Goal: Task Accomplishment & Management: Use online tool/utility

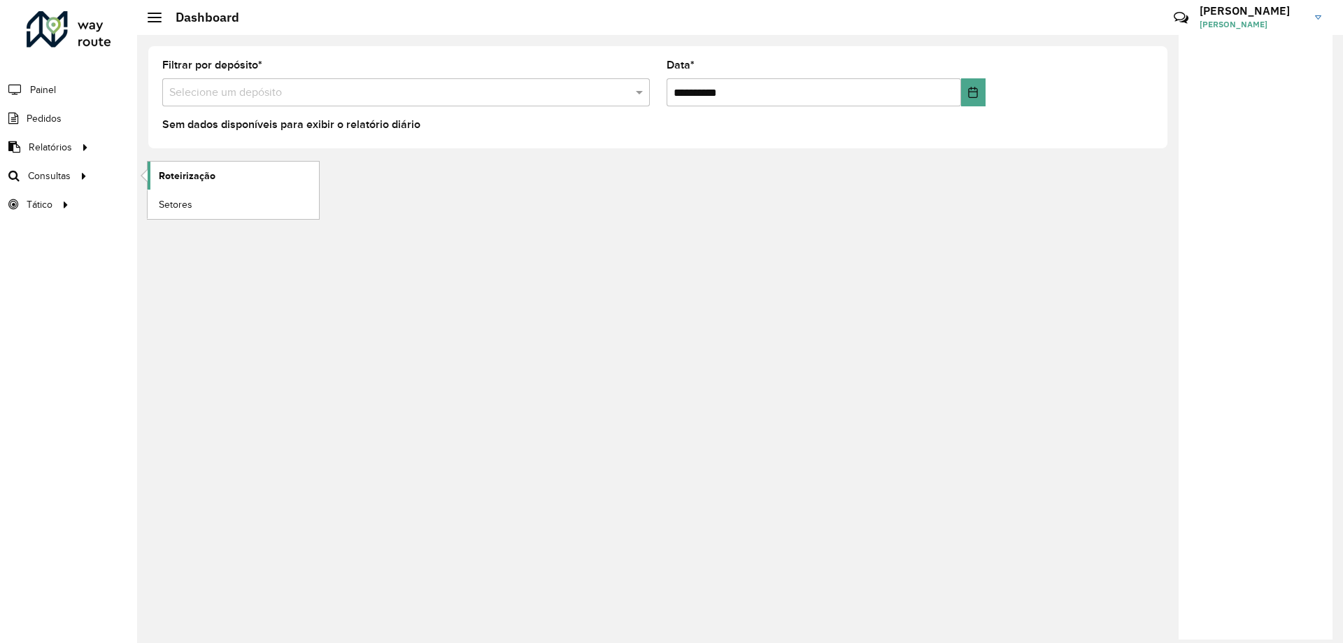
click at [204, 169] on span "Roteirização" at bounding box center [187, 176] width 57 height 15
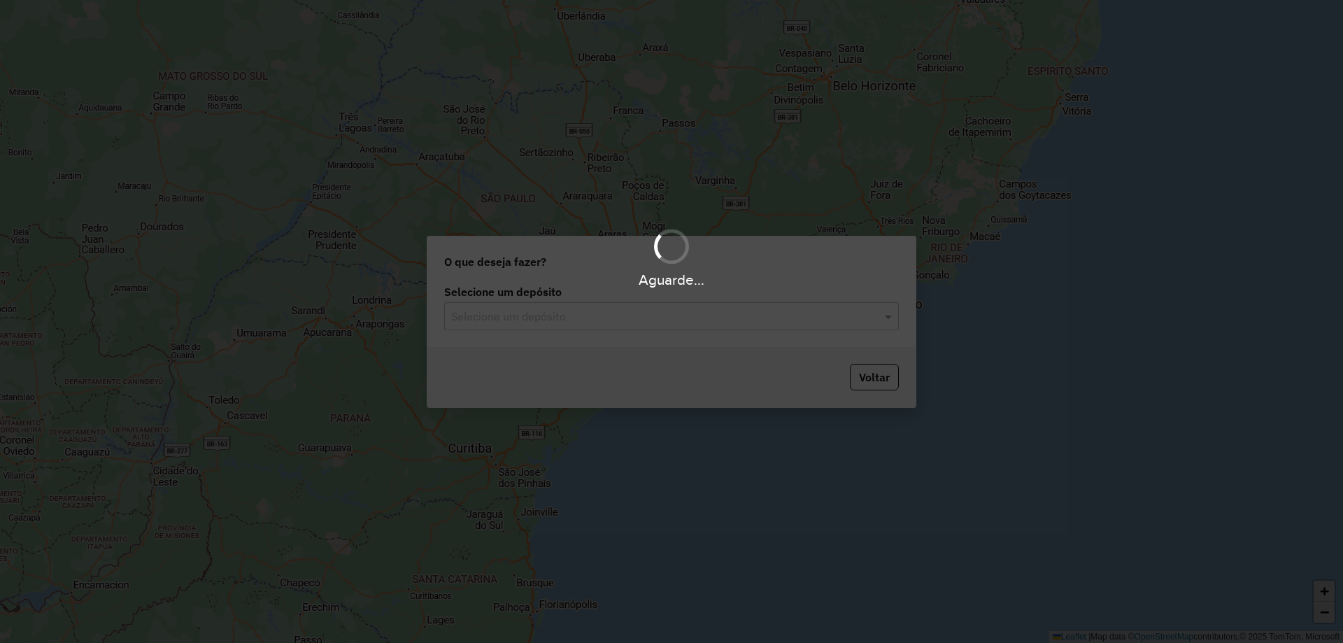
click at [651, 316] on div "Aguarde..." at bounding box center [671, 321] width 1343 height 643
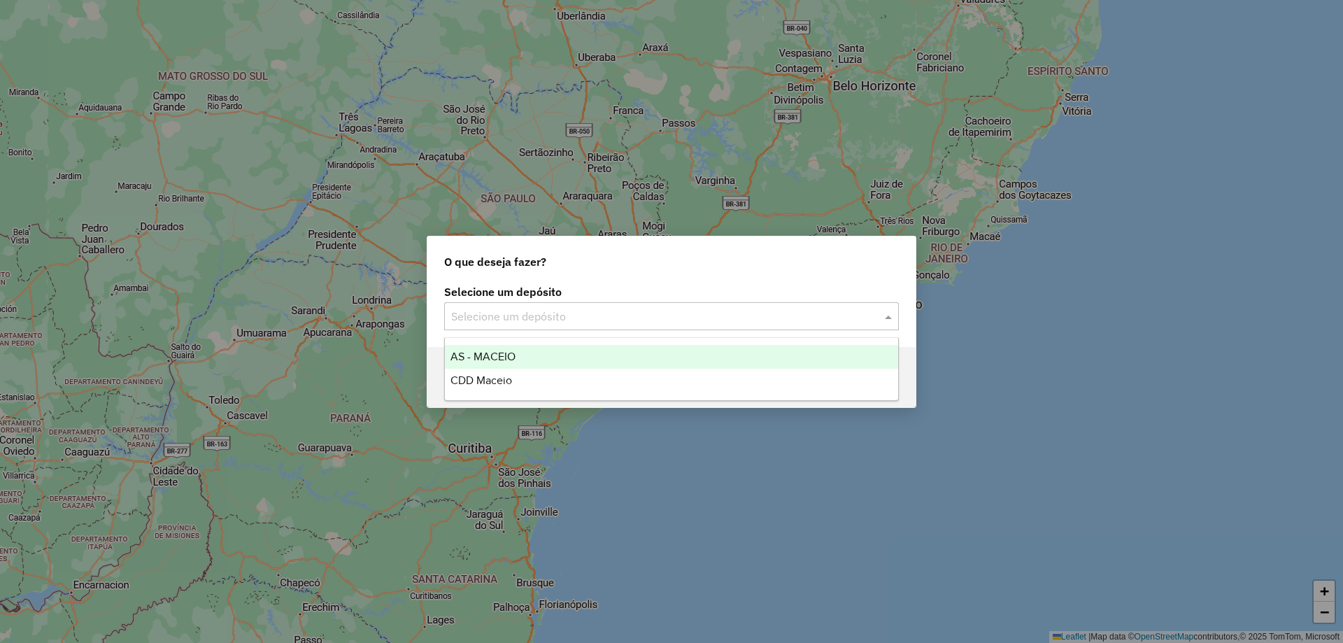
click at [635, 318] on input "text" at bounding box center [657, 316] width 413 height 17
click at [567, 351] on div "AS - MACEIO" at bounding box center [671, 357] width 453 height 24
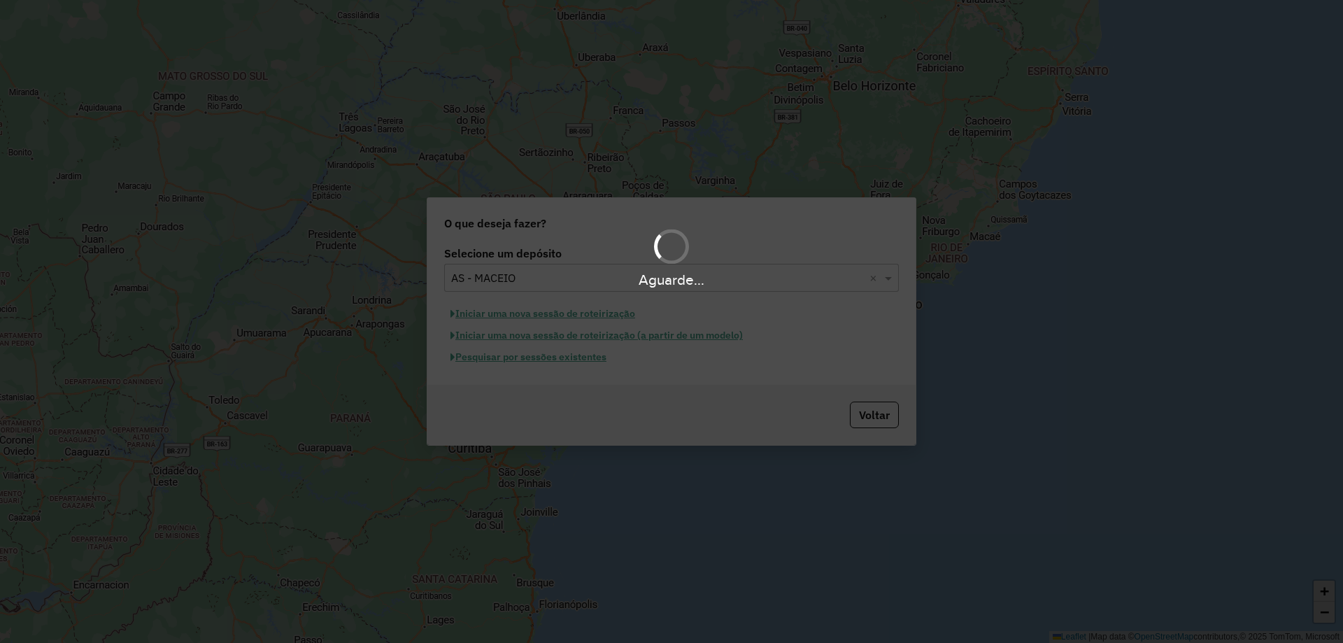
click at [865, 420] on div "Aguarde..." at bounding box center [671, 321] width 1343 height 643
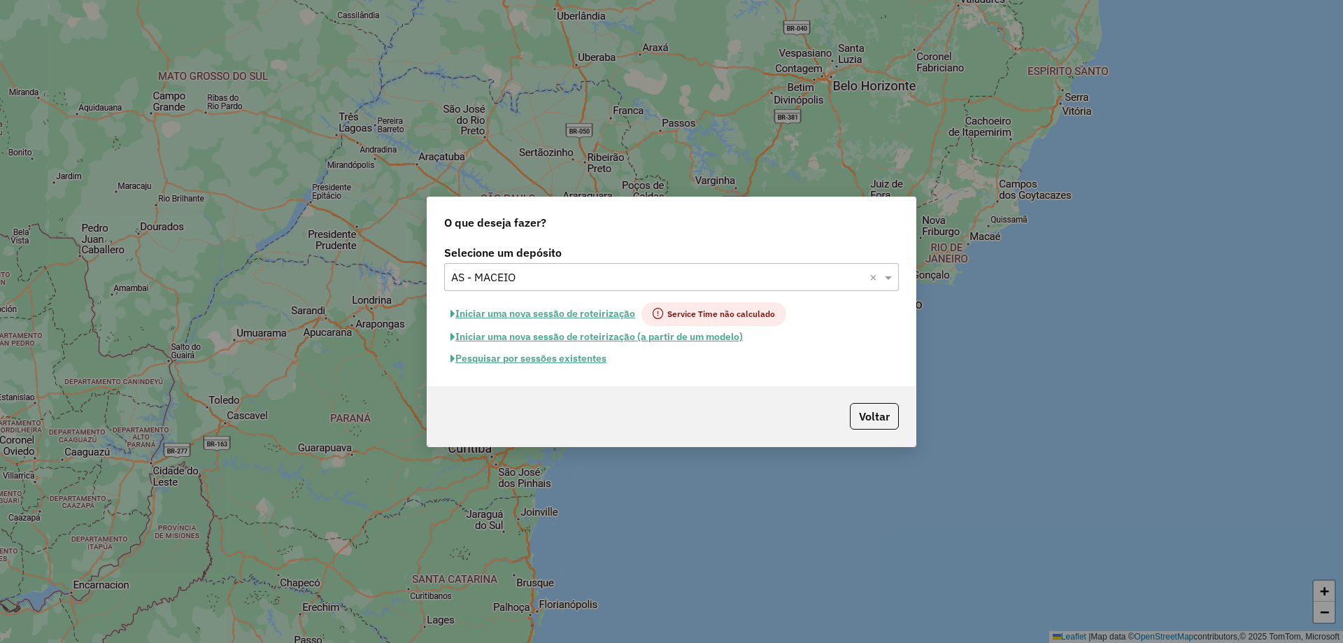
click at [544, 284] on input "text" at bounding box center [657, 277] width 413 height 17
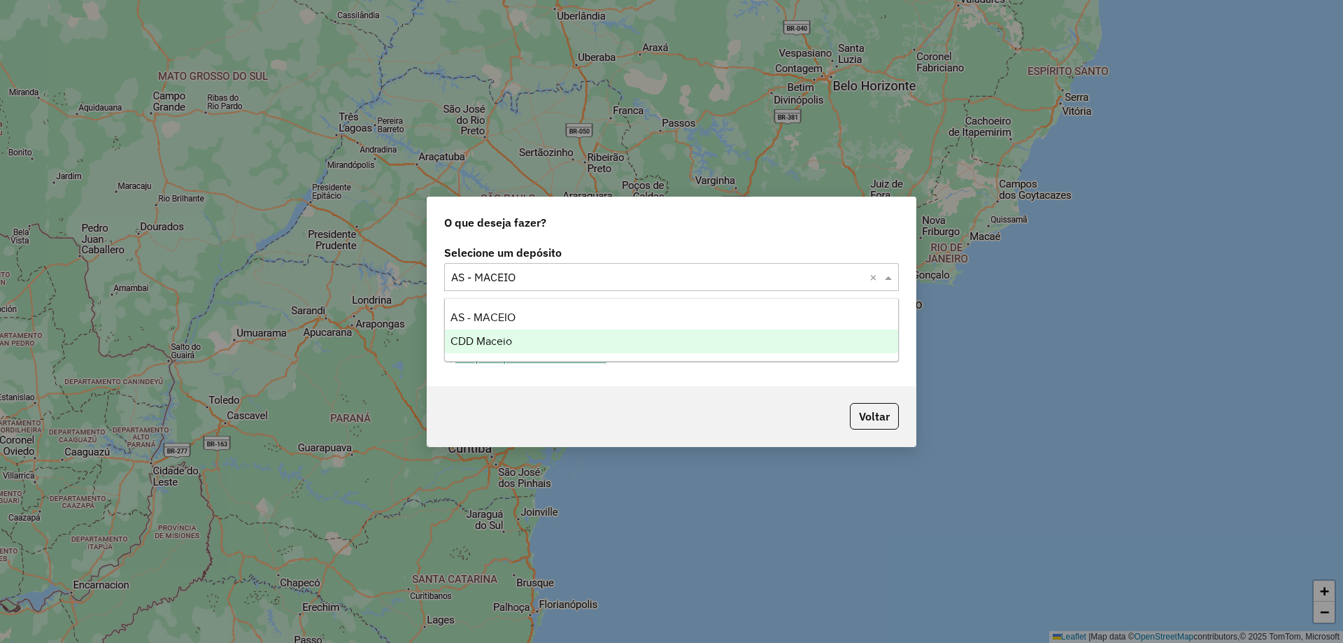
click at [501, 335] on span "CDD Maceio" at bounding box center [481, 341] width 62 height 12
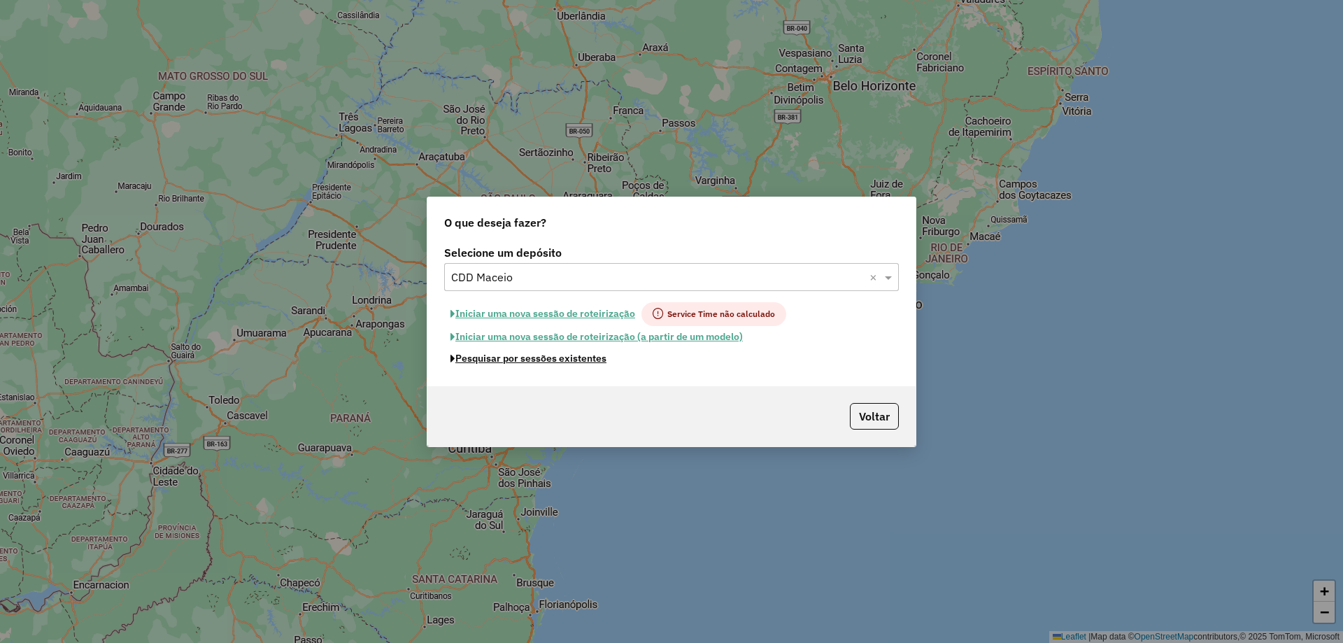
click at [519, 362] on button "Pesquisar por sessões existentes" at bounding box center [528, 359] width 169 height 22
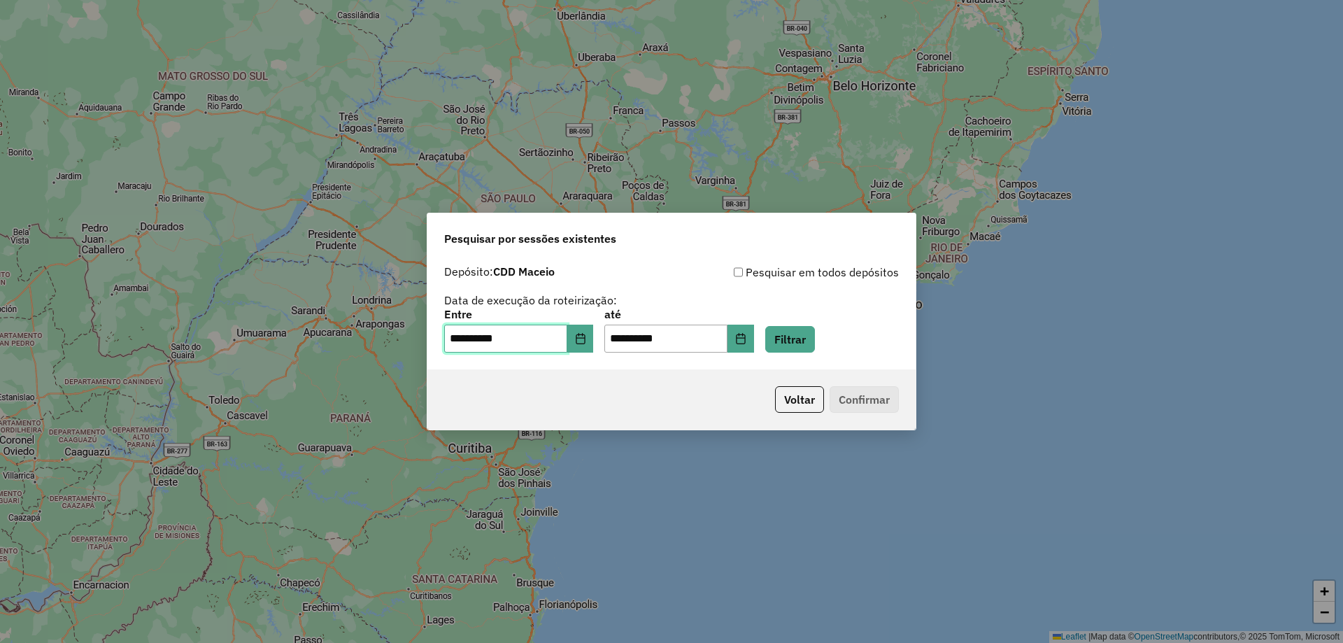
click at [567, 339] on input "**********" at bounding box center [505, 339] width 123 height 28
click at [585, 341] on icon "Choose Date" at bounding box center [580, 338] width 11 height 11
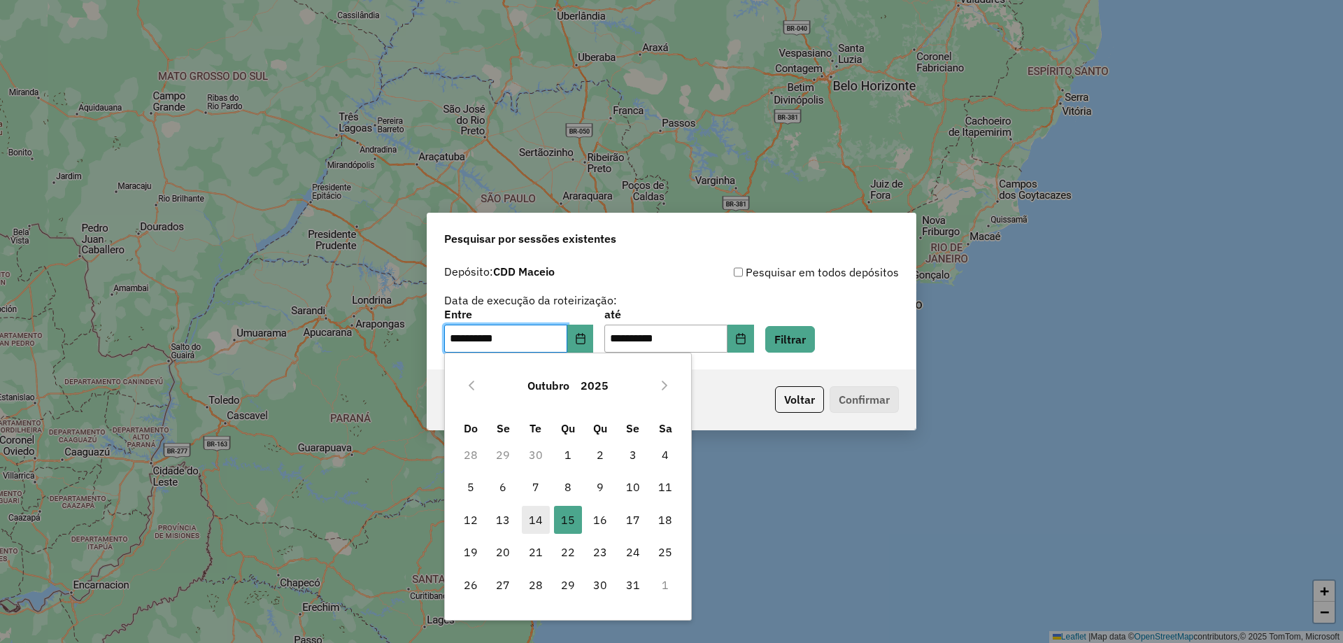
click at [539, 524] on span "14" at bounding box center [536, 520] width 28 height 28
type input "**********"
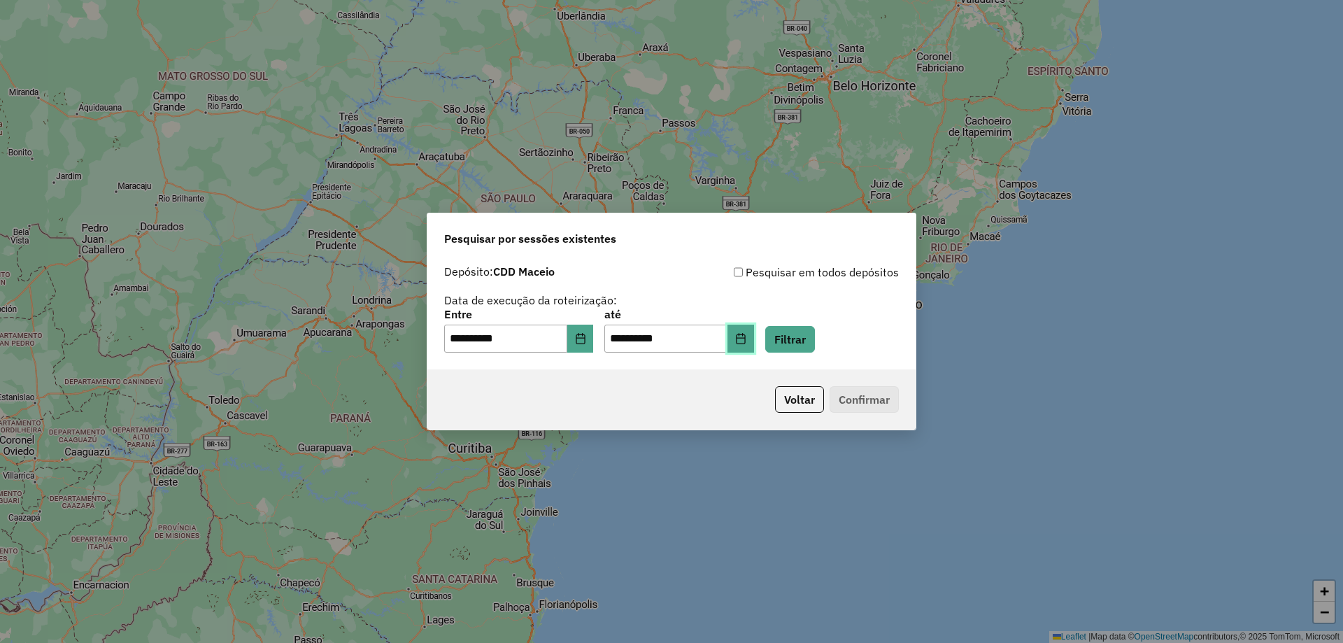
click at [754, 343] on button "Choose Date" at bounding box center [740, 339] width 27 height 28
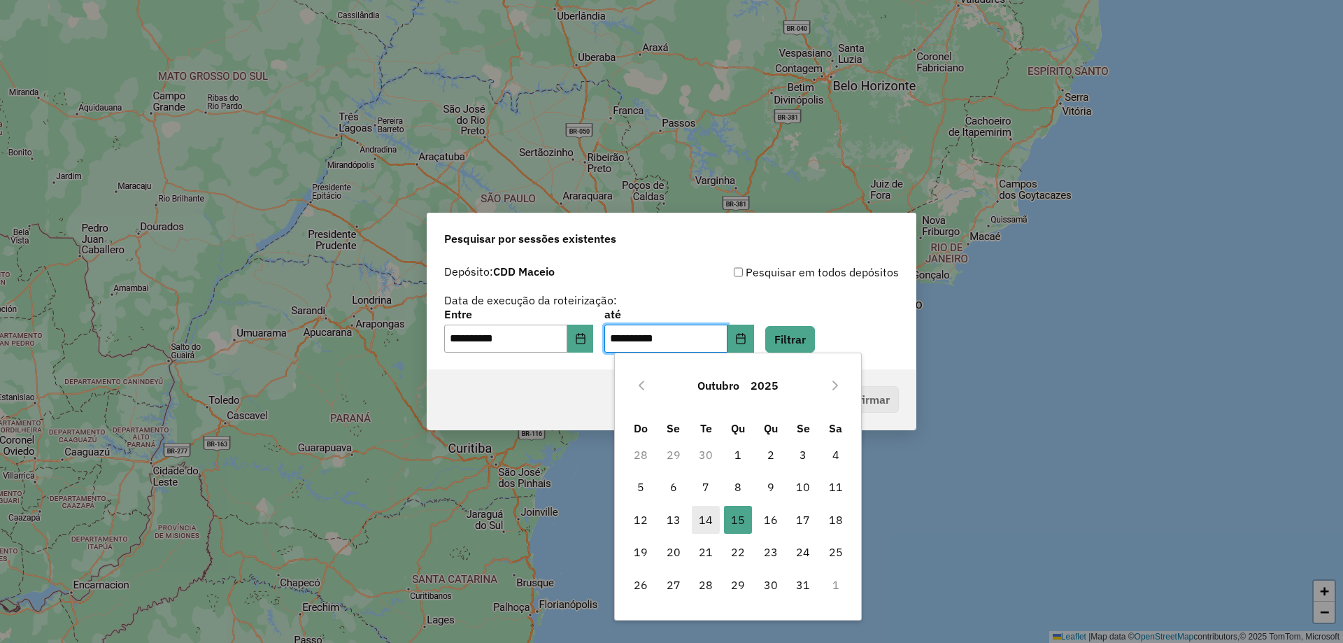
click at [707, 518] on span "14" at bounding box center [706, 520] width 28 height 28
type input "**********"
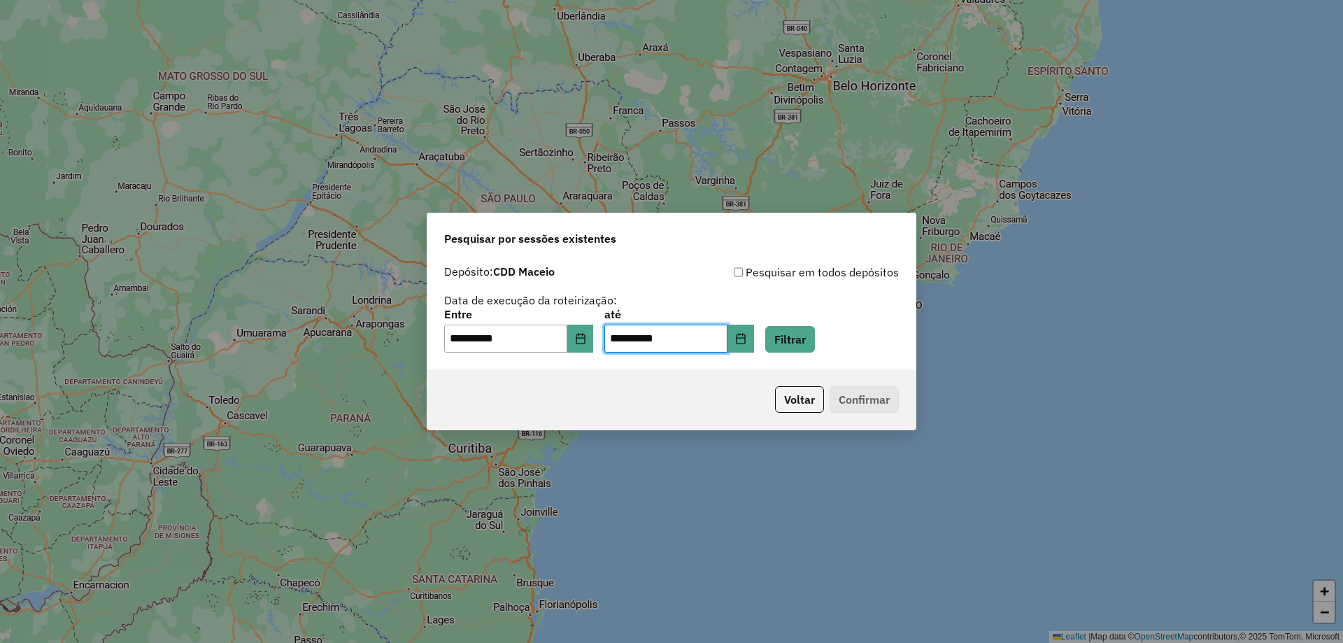
click at [800, 325] on div "**********" at bounding box center [671, 330] width 455 height 43
click at [802, 336] on button "Filtrar" at bounding box center [790, 339] width 50 height 27
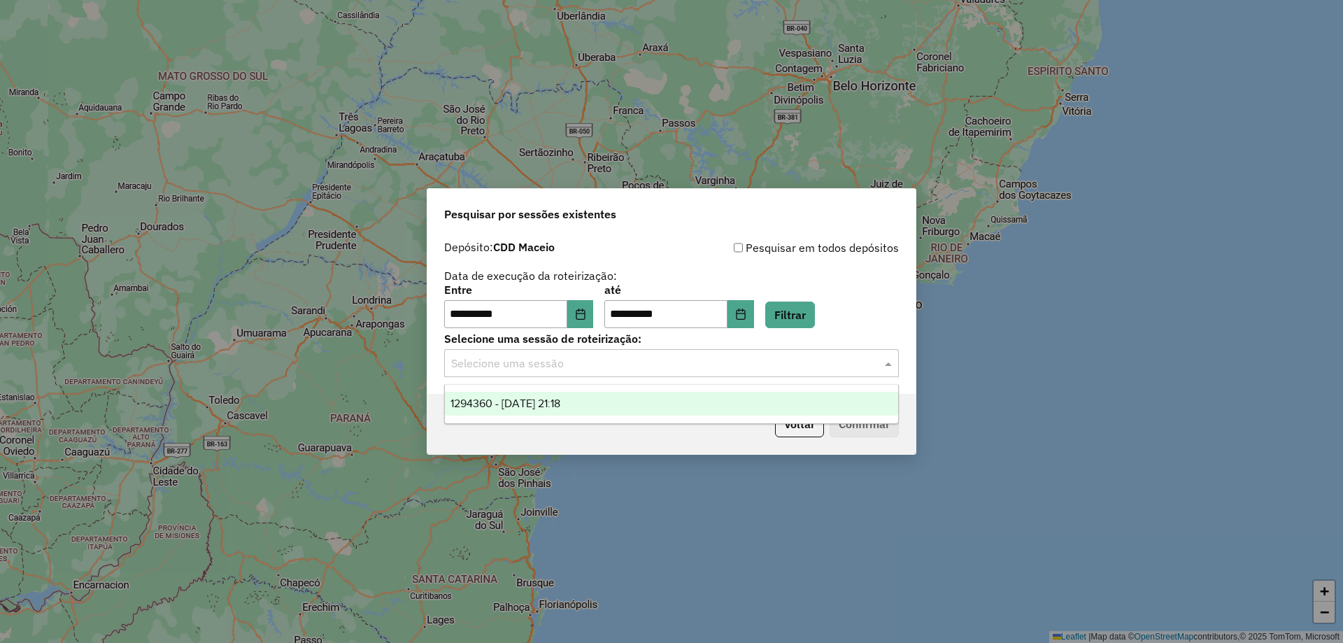
click at [651, 355] on input "text" at bounding box center [657, 363] width 413 height 17
click at [560, 397] on span "1294360 - [DATE] 21:18" at bounding box center [505, 403] width 110 height 12
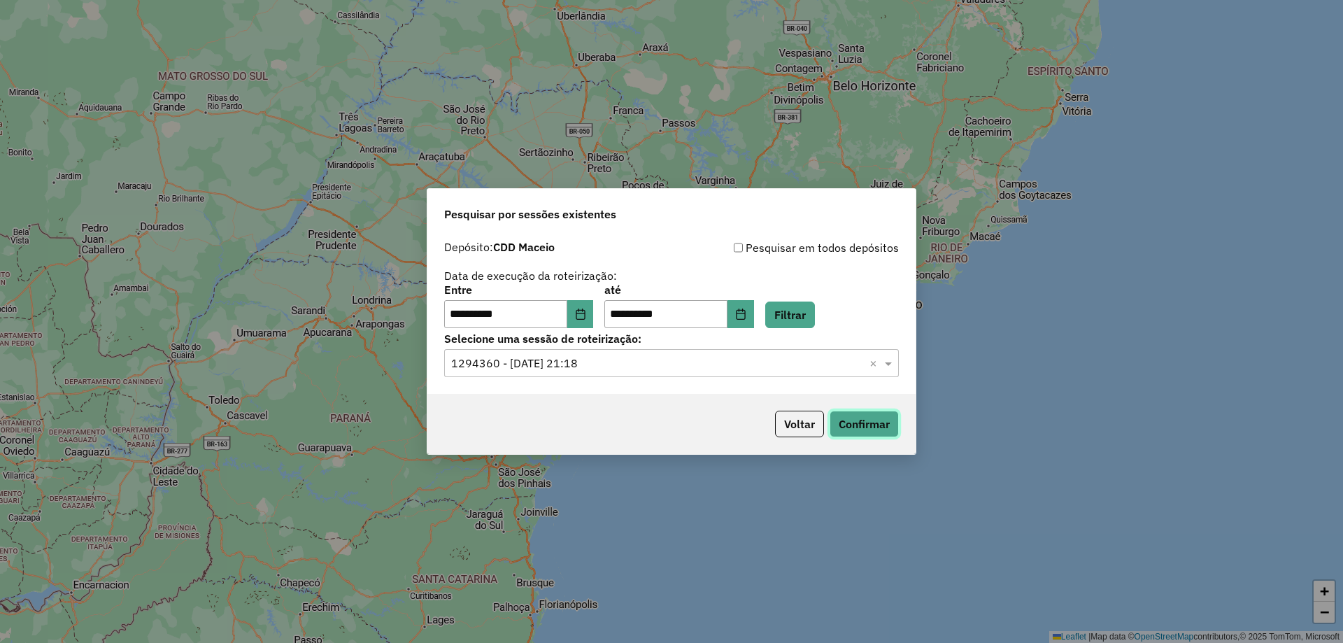
click at [876, 423] on button "Confirmar" at bounding box center [864, 424] width 69 height 27
click at [688, 392] on div "**********" at bounding box center [671, 314] width 488 height 160
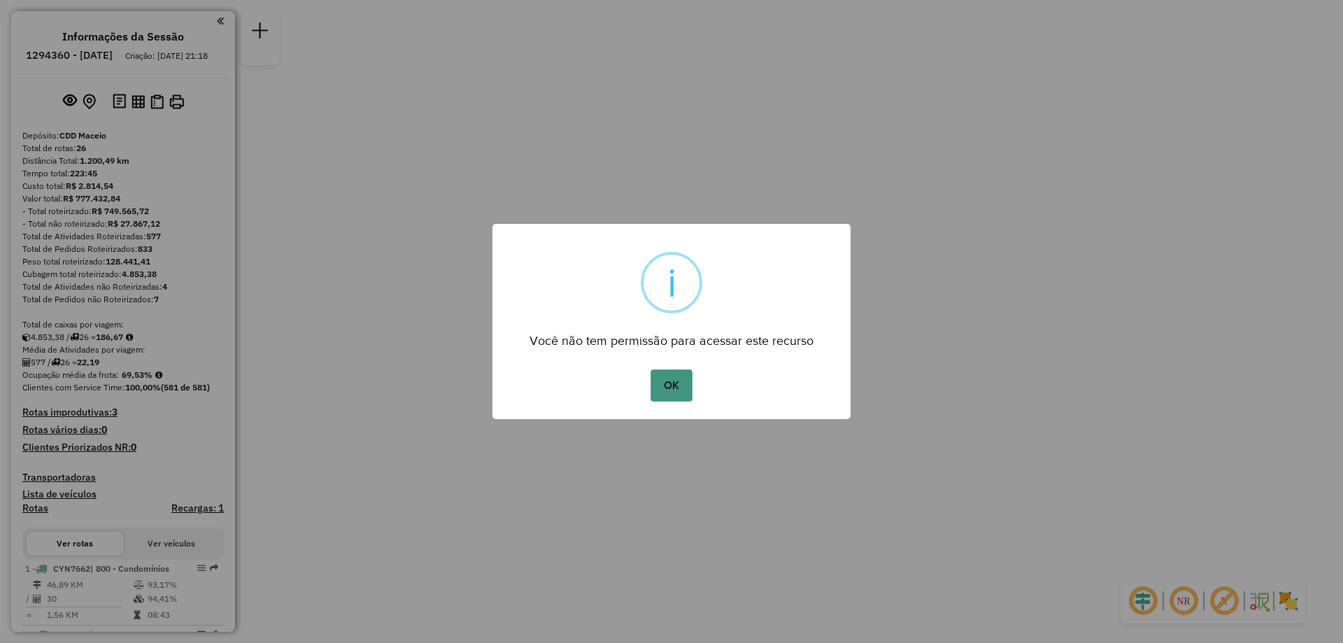
click at [662, 381] on button "OK" at bounding box center [671, 385] width 41 height 32
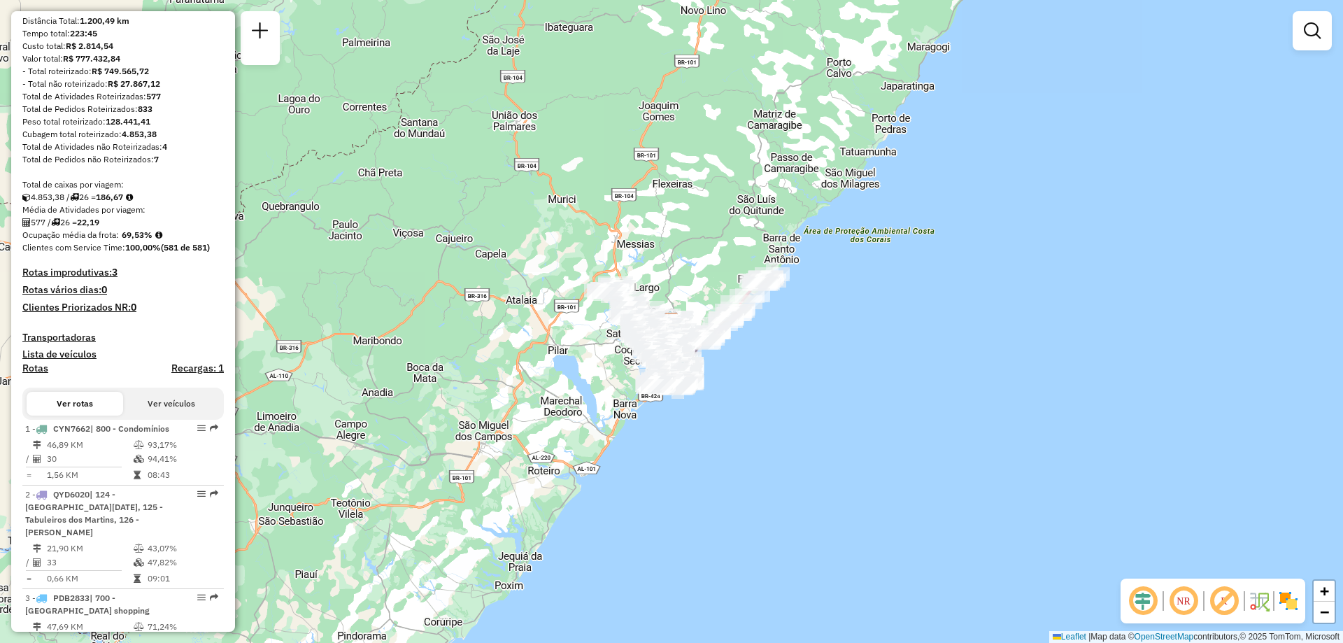
scroll to position [70, 0]
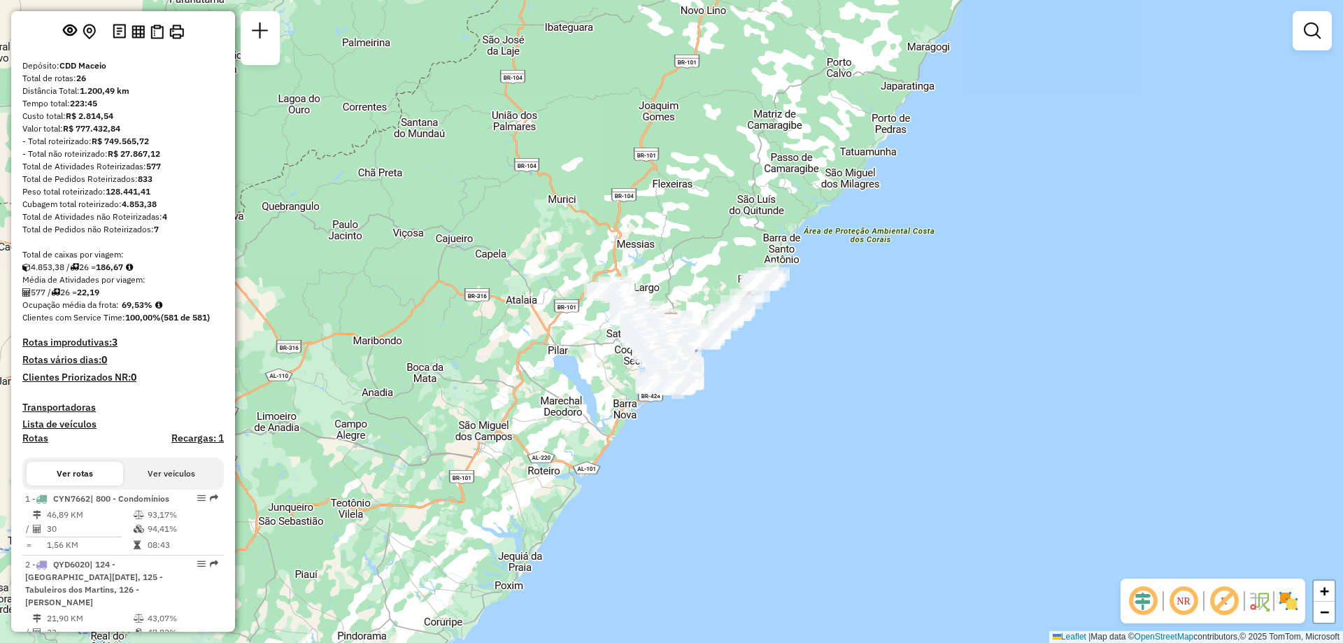
click at [1186, 602] on em at bounding box center [1184, 601] width 34 height 34
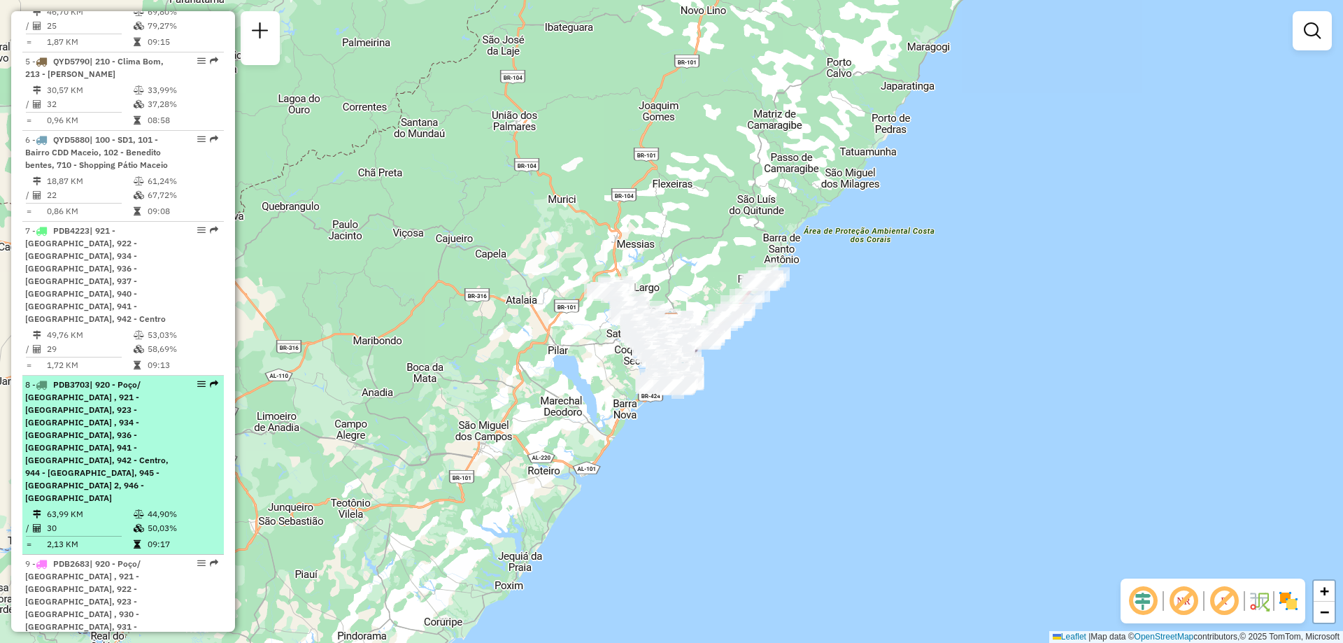
click at [141, 379] on span "| 920 - Poço/ Jaragua , 921 - Ponta da terra, 923 - Jatiúca , 934 - Pitanguinha…" at bounding box center [96, 441] width 143 height 124
select select "**********"
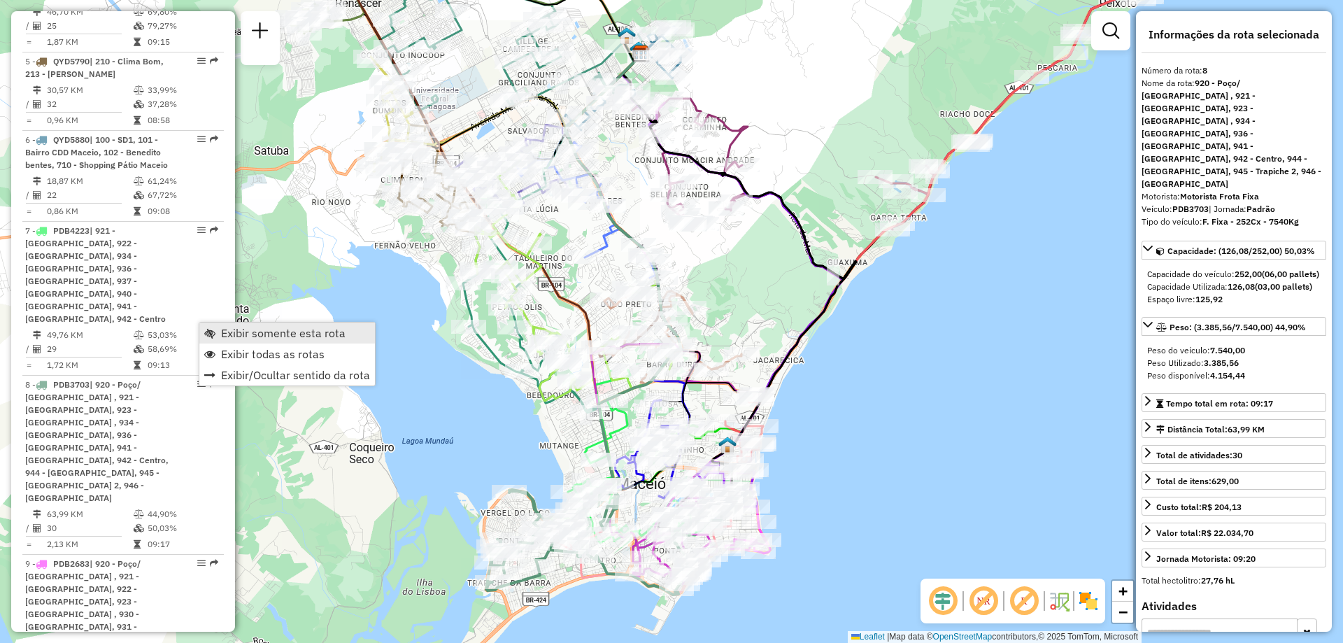
click at [227, 331] on span "Exibir somente esta rota" at bounding box center [283, 332] width 125 height 11
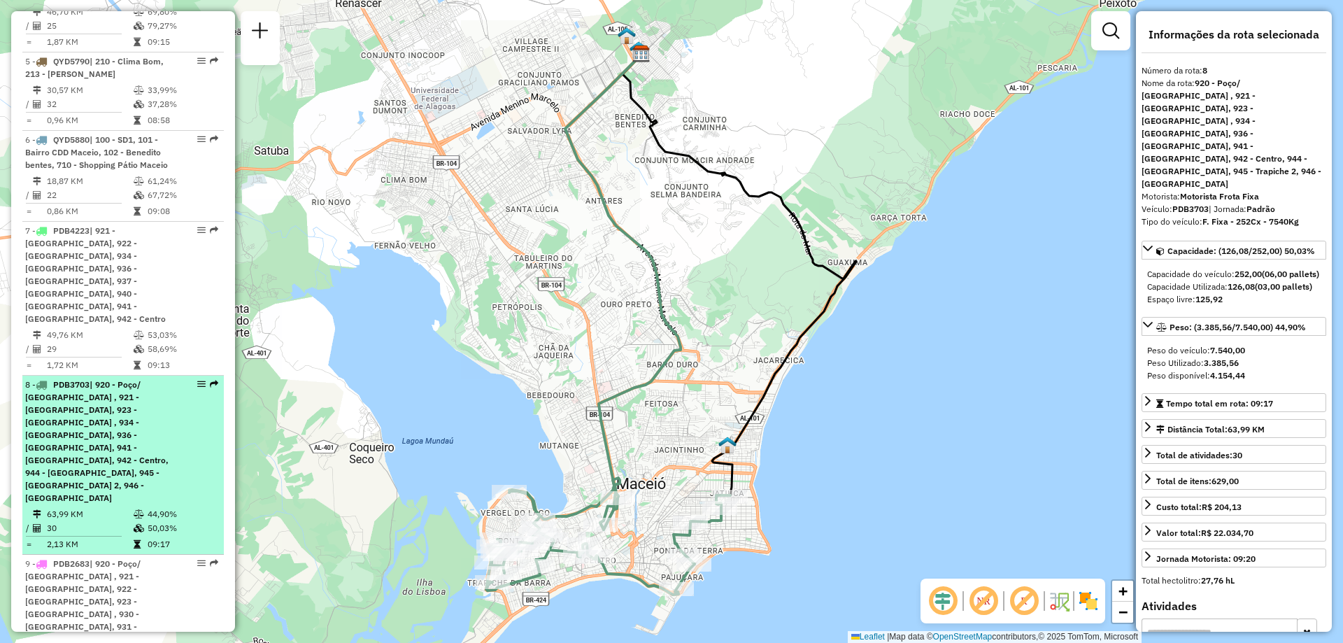
click at [173, 378] on div "8 - PDB3703 | 920 - Poço/ Jaragua , 921 - Ponta da terra, 923 - Jatiúca , 934 -…" at bounding box center [123, 441] width 196 height 126
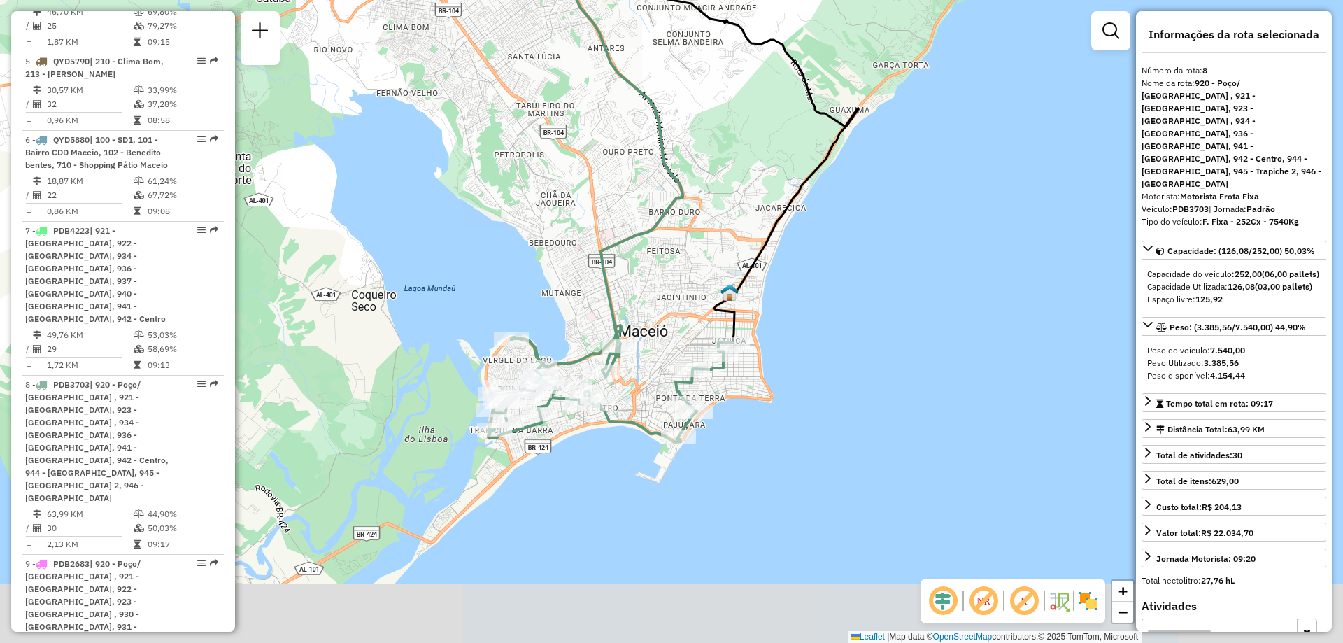
drag, startPoint x: 727, startPoint y: 414, endPoint x: 729, endPoint y: 262, distance: 152.5
click at [729, 262] on div "Janela de atendimento Grade de atendimento Capacidade Transportadoras Veículos …" at bounding box center [671, 321] width 1343 height 643
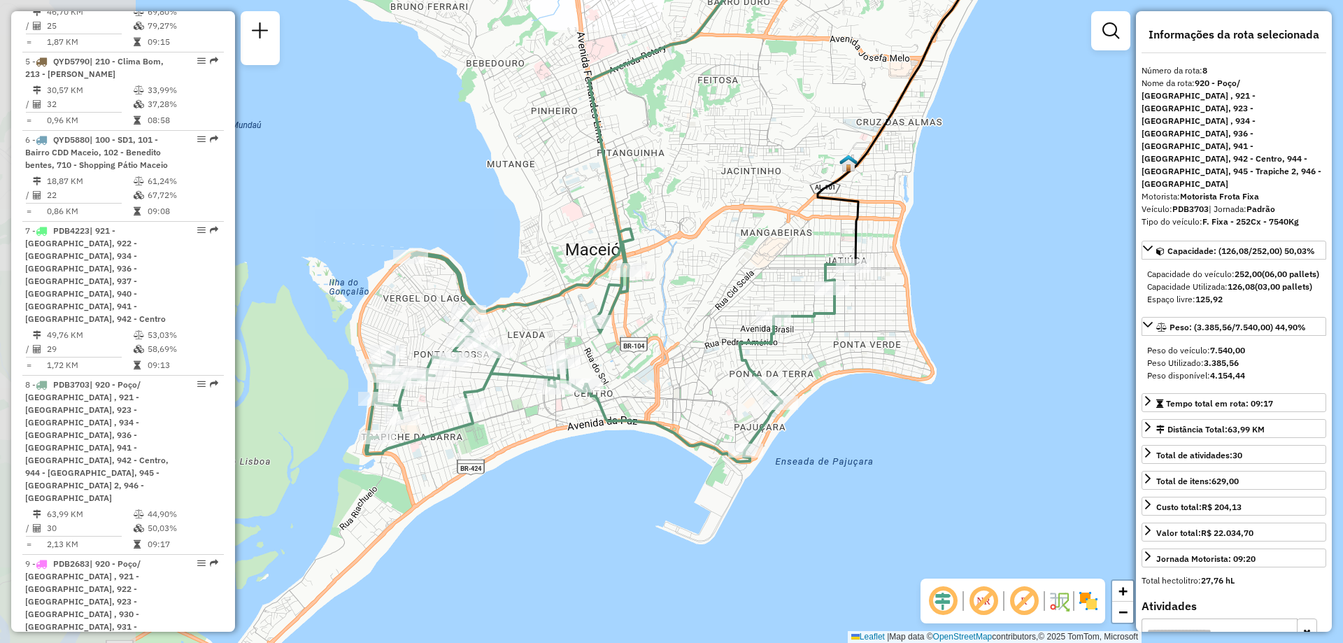
drag, startPoint x: 674, startPoint y: 384, endPoint x: 882, endPoint y: 344, distance: 211.5
click at [882, 344] on div "Janela de atendimento Grade de atendimento Capacidade Transportadoras Veículos …" at bounding box center [671, 321] width 1343 height 643
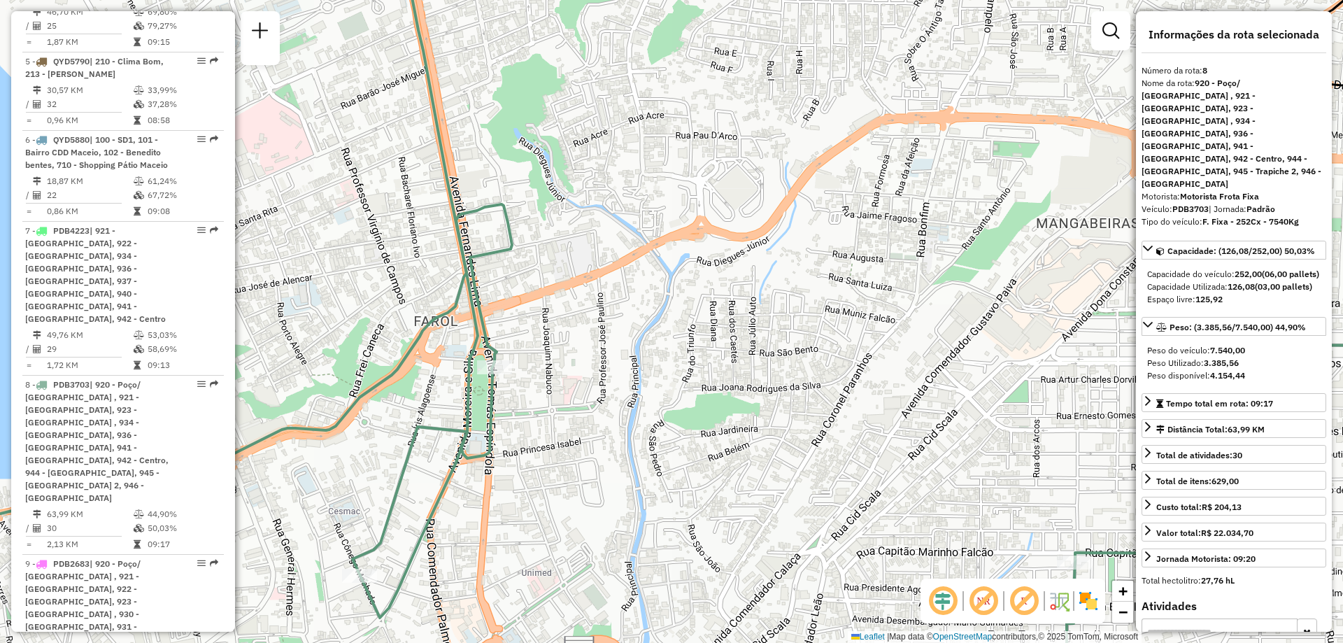
drag, startPoint x: 433, startPoint y: 357, endPoint x: 555, endPoint y: 335, distance: 123.6
click at [555, 335] on div "Janela de atendimento Grade de atendimento Capacidade Transportadoras Veículos …" at bounding box center [671, 321] width 1343 height 643
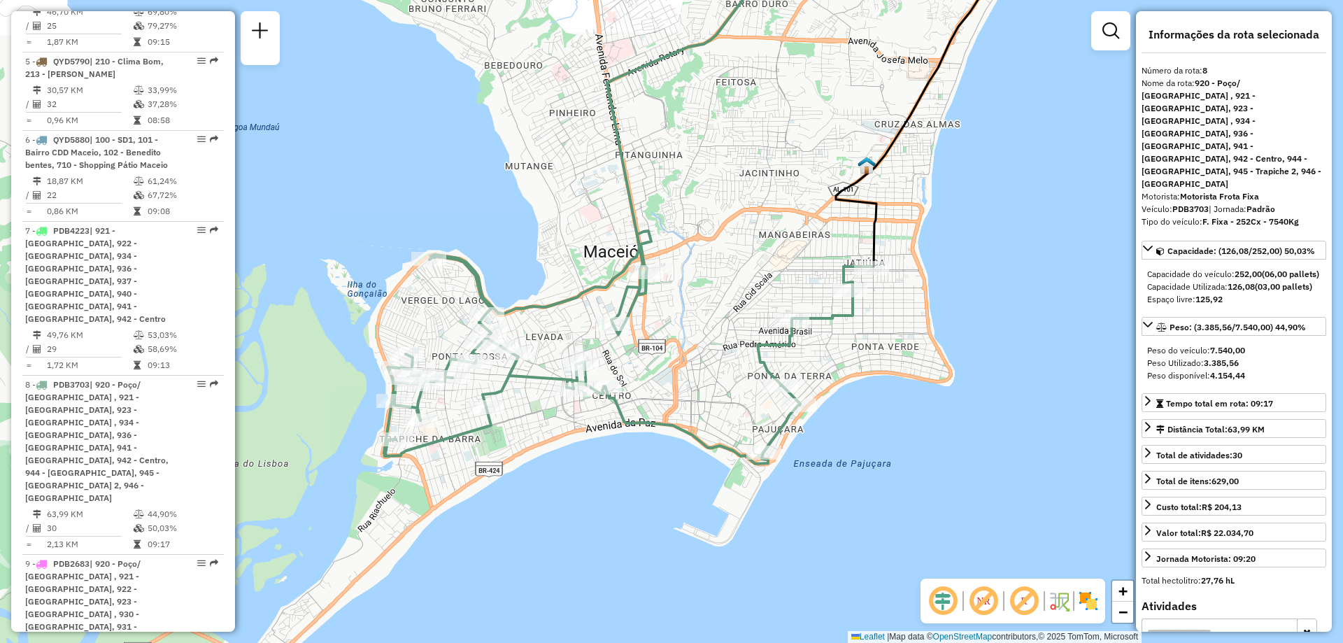
drag, startPoint x: 556, startPoint y: 540, endPoint x: 655, endPoint y: 471, distance: 121.1
click at [655, 471] on div "Janela de atendimento Grade de atendimento Capacidade Transportadoras Veículos …" at bounding box center [671, 321] width 1343 height 643
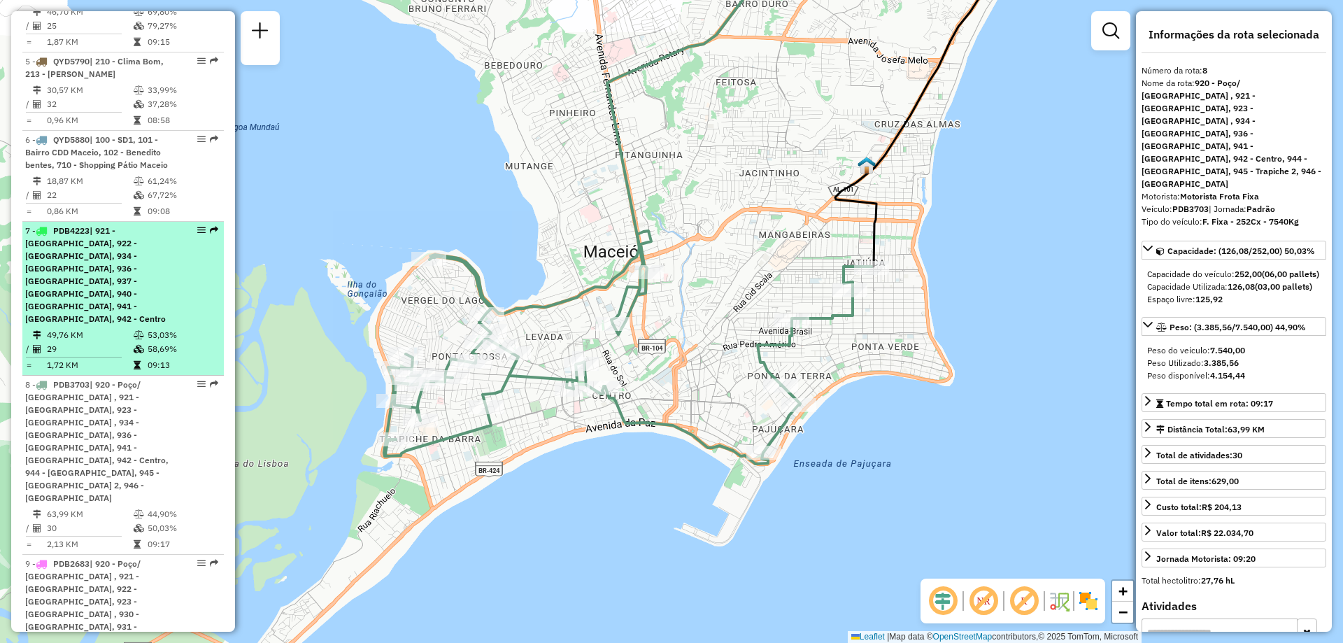
click at [156, 249] on div "7 - PDB4223 | 921 - Ponta da terra, 922 - Ponta verde, 934 - Pitanguinha, 936 -…" at bounding box center [99, 275] width 148 height 101
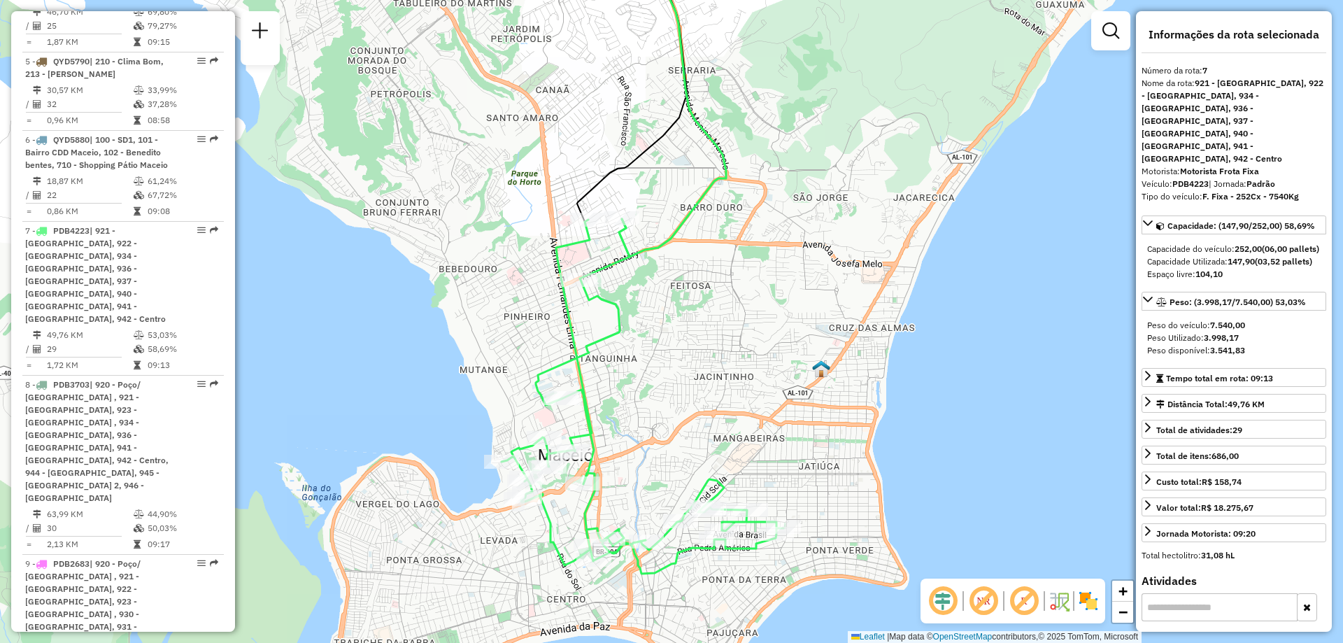
drag, startPoint x: 681, startPoint y: 476, endPoint x: 737, endPoint y: 370, distance: 119.5
click at [737, 370] on div "Janela de atendimento Grade de atendimento Capacidade Transportadoras Veículos …" at bounding box center [671, 321] width 1343 height 643
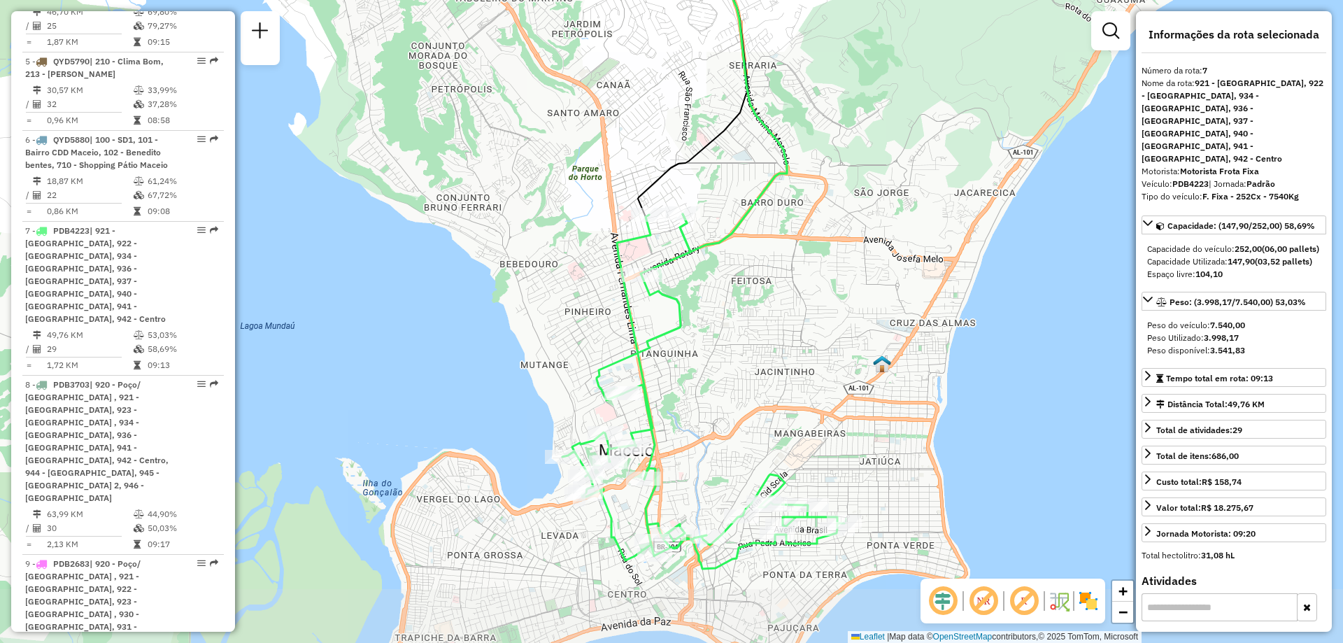
drag, startPoint x: 708, startPoint y: 492, endPoint x: 727, endPoint y: 395, distance: 99.1
click at [727, 395] on div "Janela de atendimento Grade de atendimento Capacidade Transportadoras Veículos …" at bounding box center [671, 321] width 1343 height 643
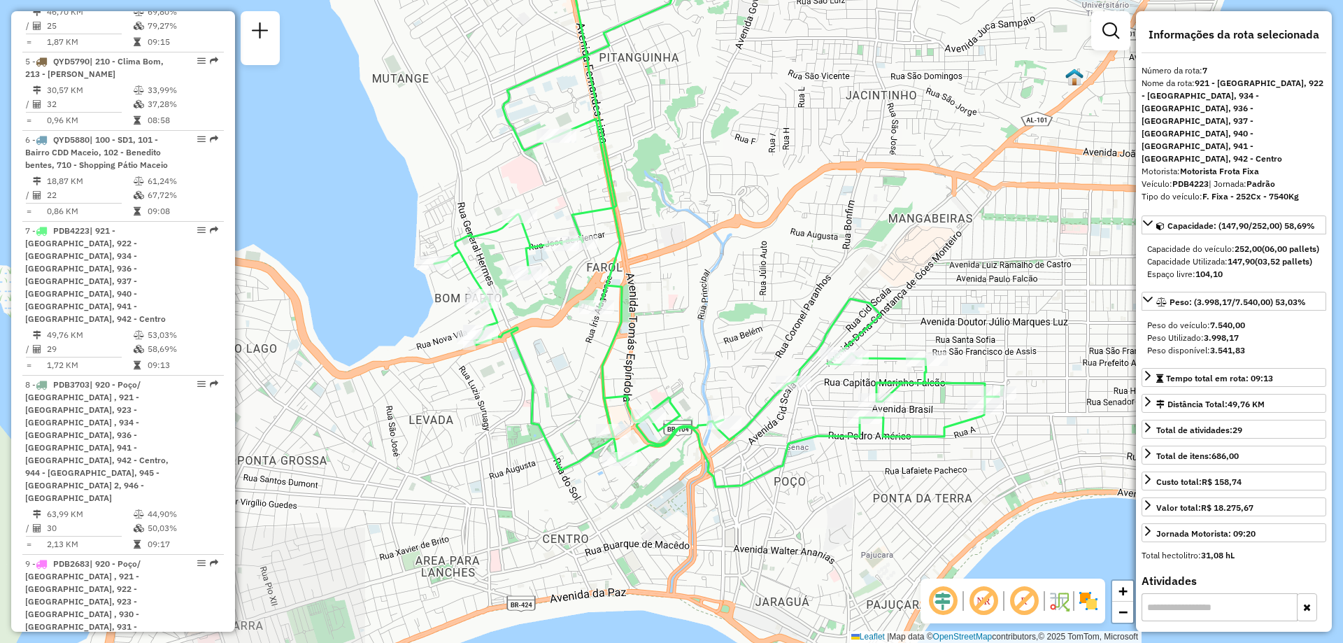
drag, startPoint x: 849, startPoint y: 500, endPoint x: 790, endPoint y: 311, distance: 198.7
click at [790, 311] on div "Janela de atendimento Grade de atendimento Capacidade Transportadoras Veículos …" at bounding box center [671, 321] width 1343 height 643
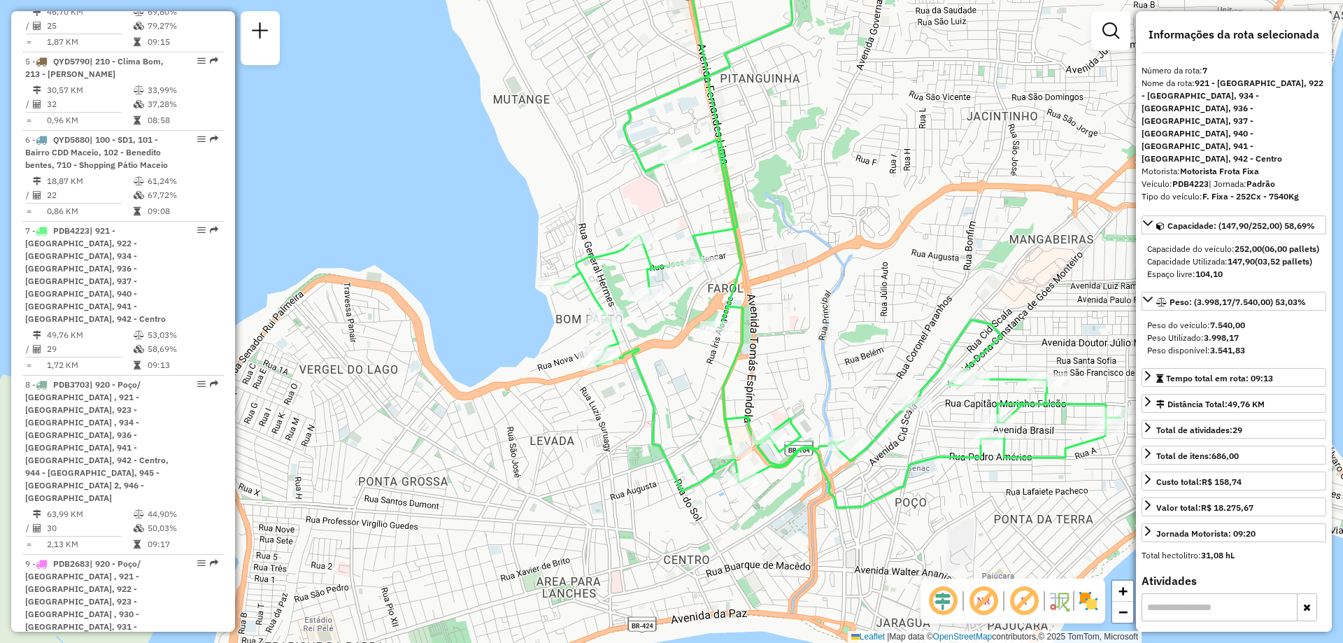
scroll to position [2217, 0]
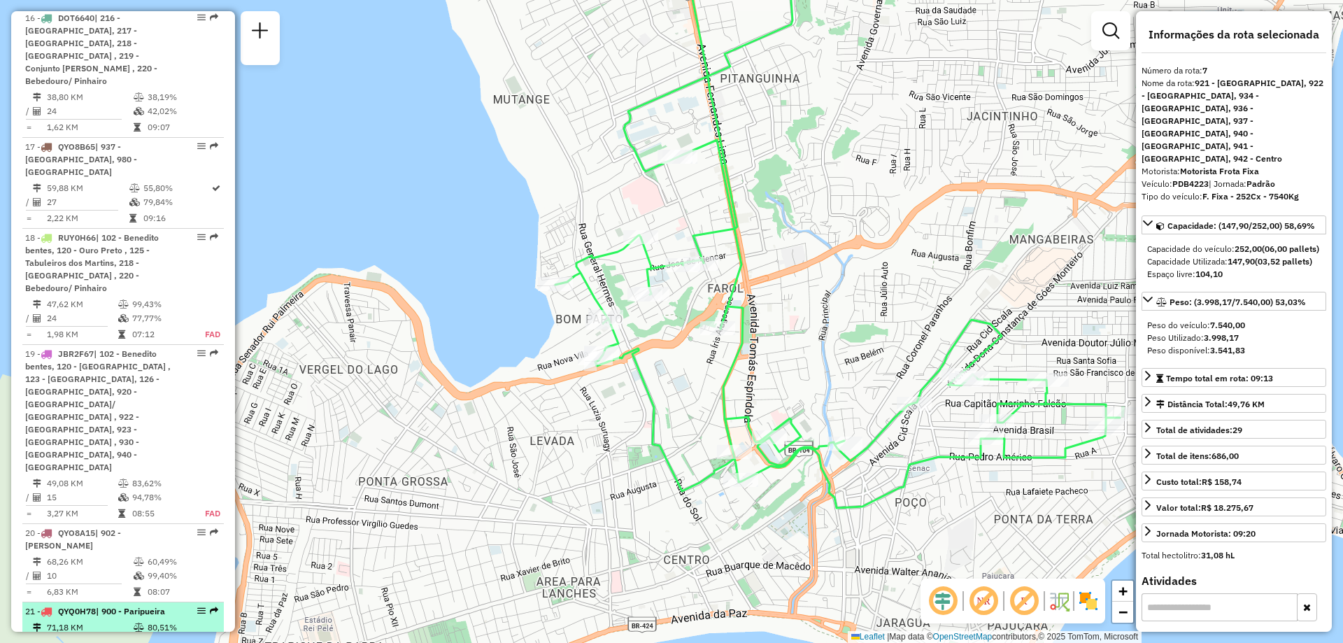
click at [169, 620] on td "80,51%" at bounding box center [182, 627] width 71 height 14
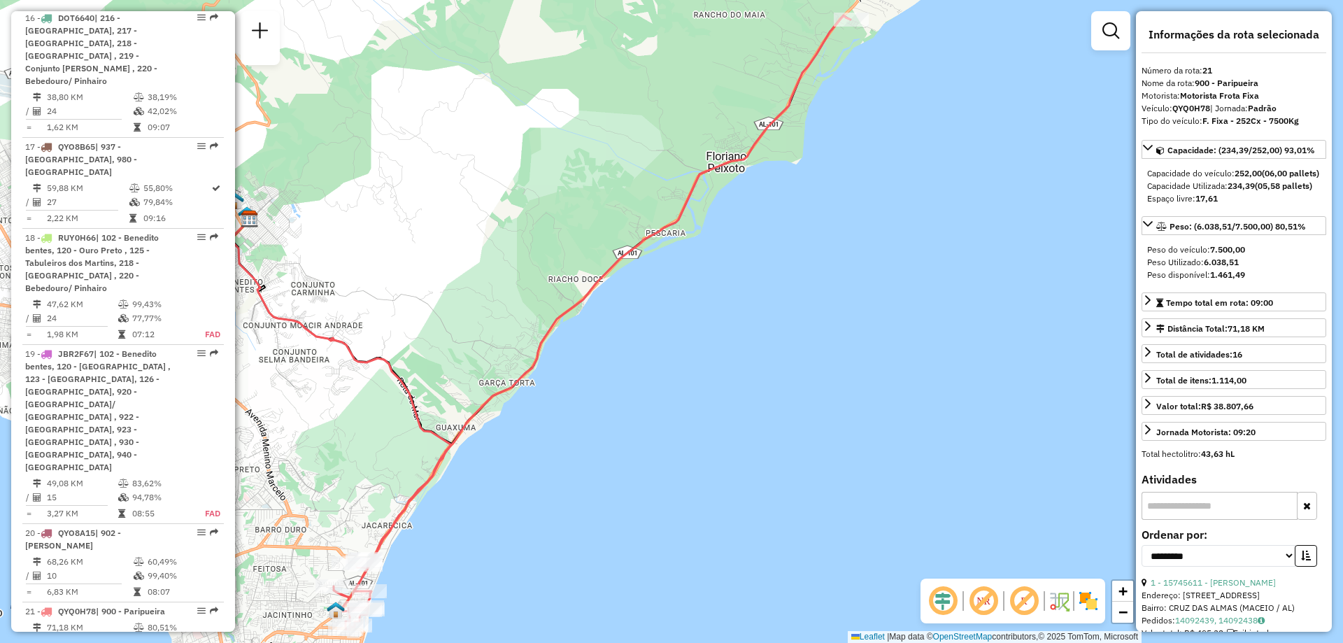
drag, startPoint x: 679, startPoint y: 542, endPoint x: 551, endPoint y: 546, distance: 128.1
click at [551, 546] on div "Janela de atendimento Grade de atendimento Capacidade Transportadoras Veículos …" at bounding box center [671, 321] width 1343 height 643
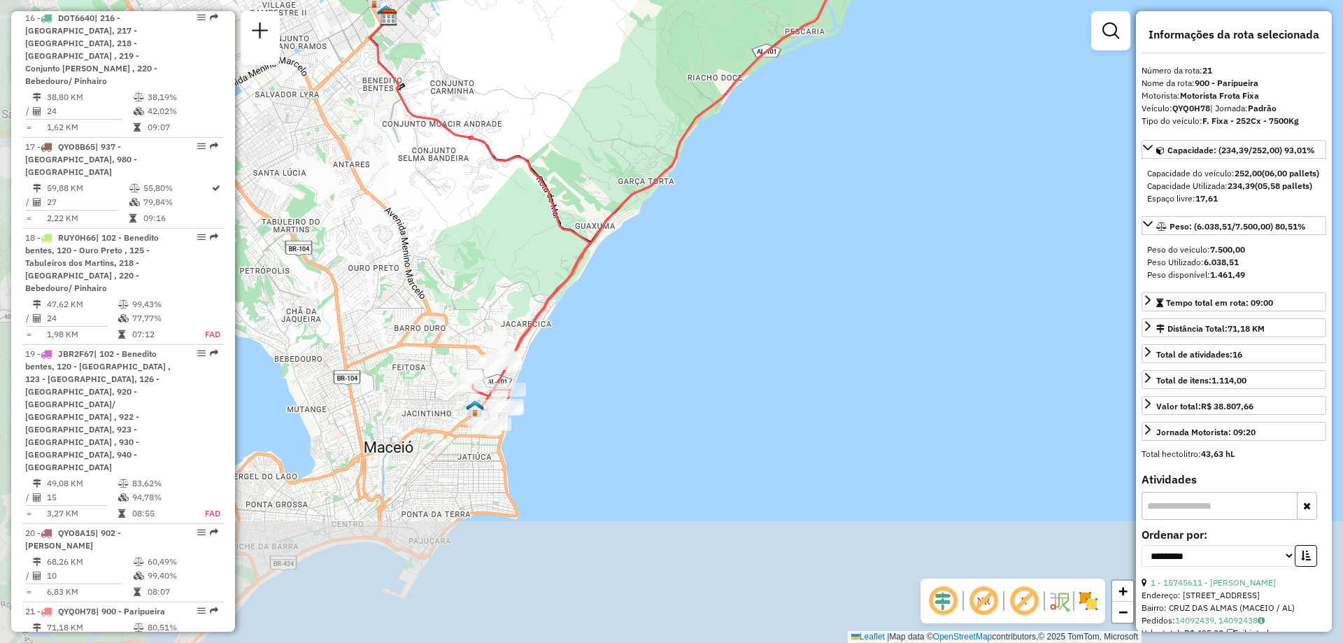
drag, startPoint x: 508, startPoint y: 546, endPoint x: 646, endPoint y: 352, distance: 237.8
click at [647, 344] on div "Janela de atendimento Grade de atendimento Capacidade Transportadoras Veículos …" at bounding box center [671, 321] width 1343 height 643
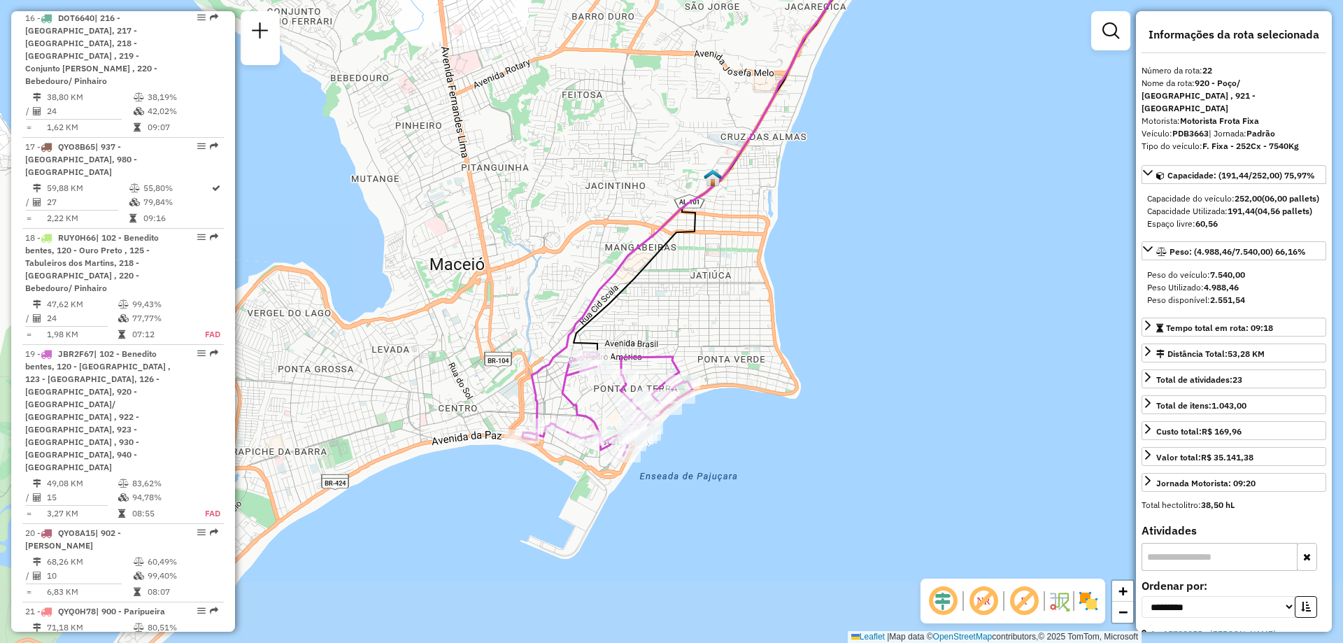
drag, startPoint x: 707, startPoint y: 495, endPoint x: 767, endPoint y: 391, distance: 120.0
click at [767, 391] on div "Janela de atendimento Grade de atendimento Capacidade Transportadoras Veículos …" at bounding box center [671, 321] width 1343 height 643
